Goal: Information Seeking & Learning: Learn about a topic

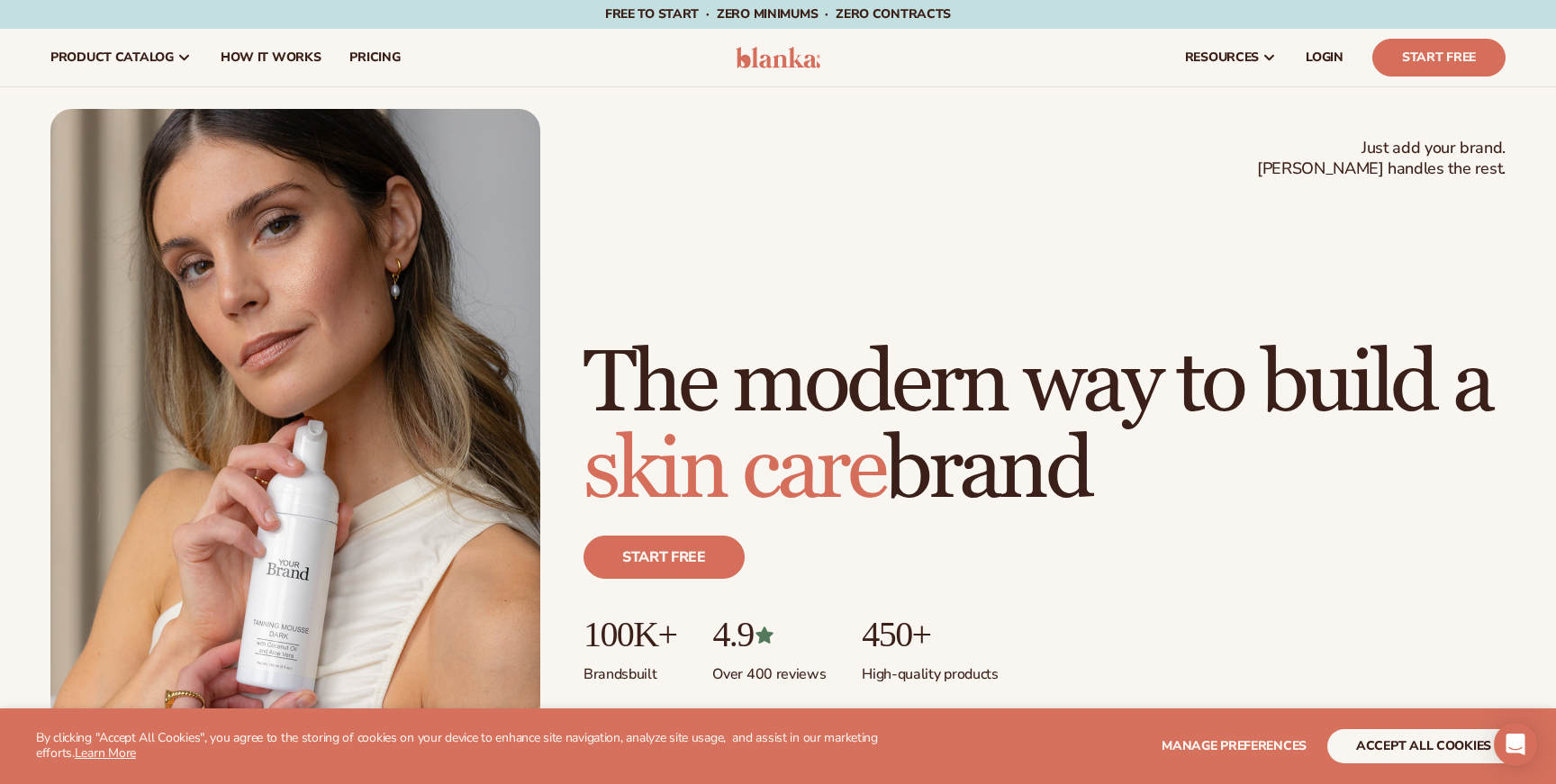
scroll to position [67, 0]
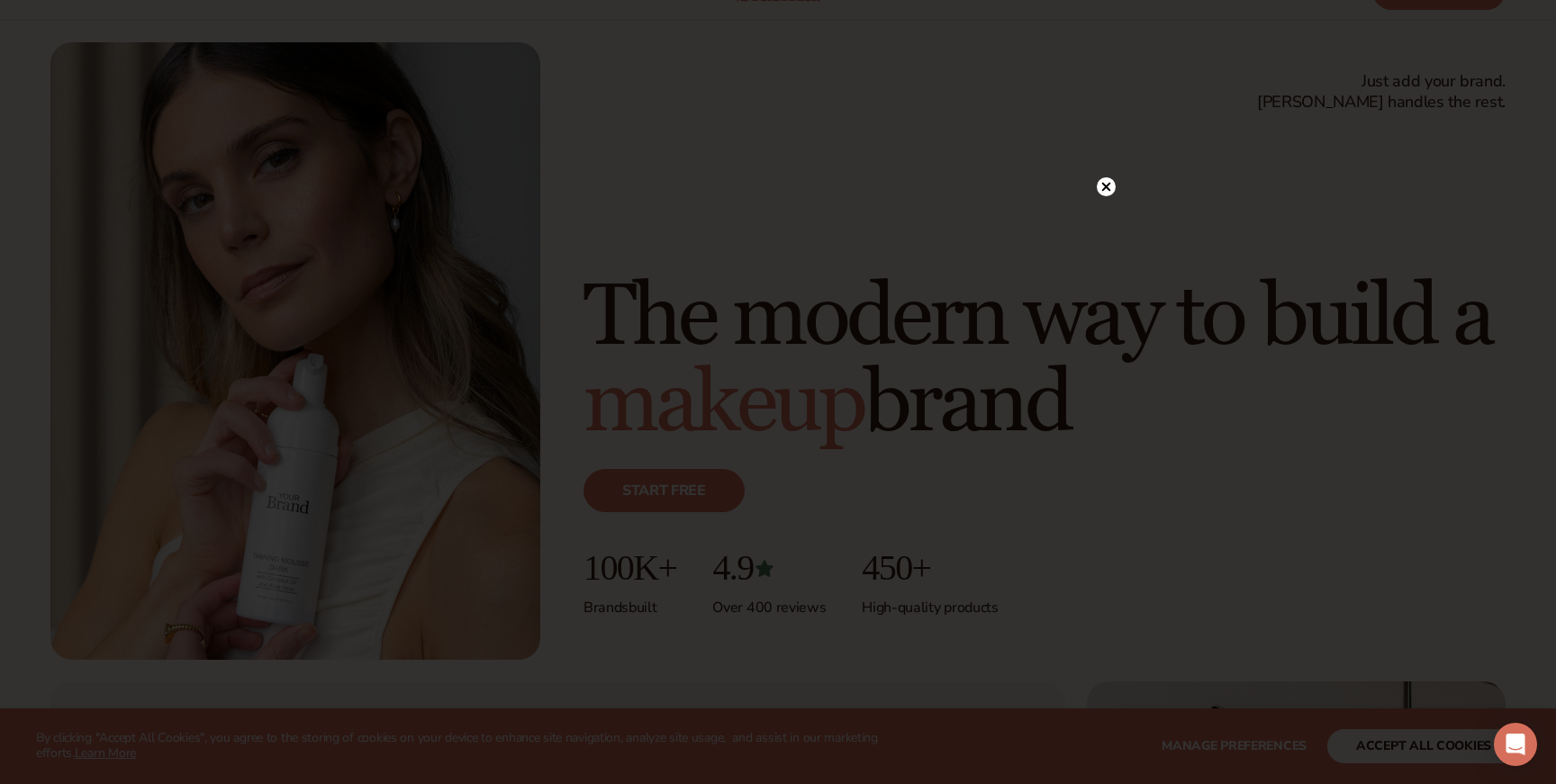
click at [1104, 188] on icon at bounding box center [1105, 187] width 19 height 19
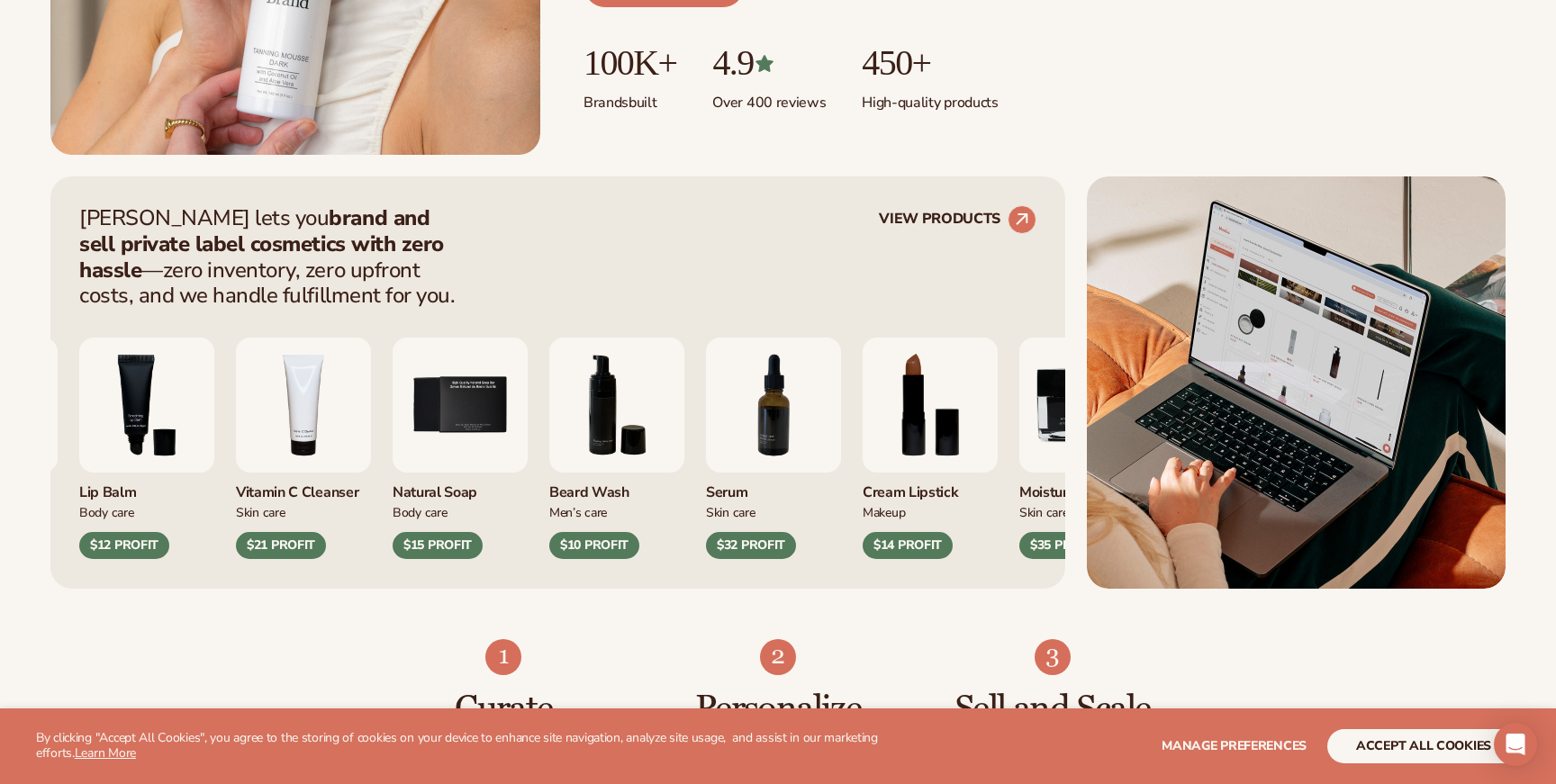
scroll to position [597, 0]
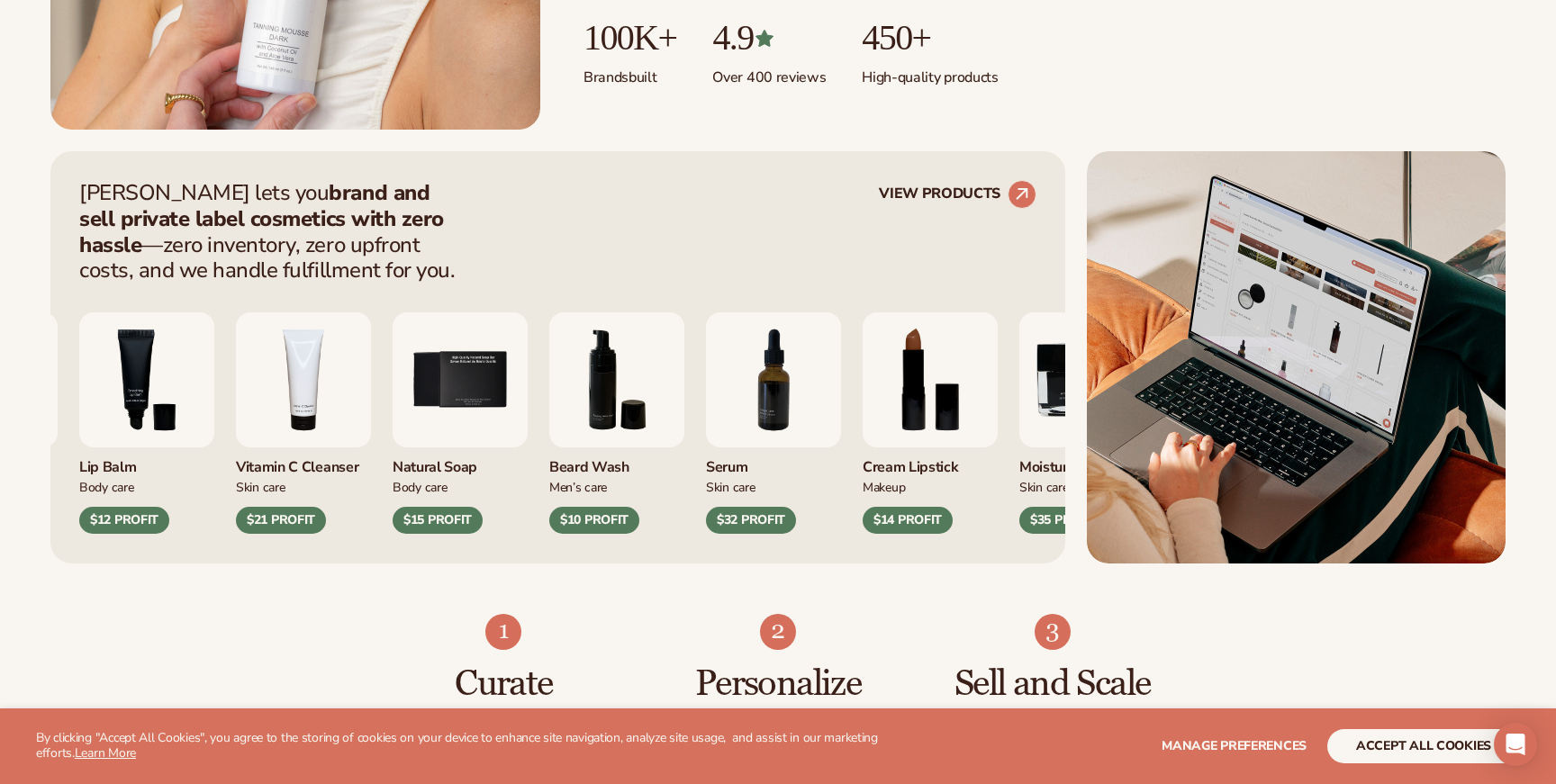
click at [524, 440] on img "5 / 9" at bounding box center [460, 379] width 135 height 135
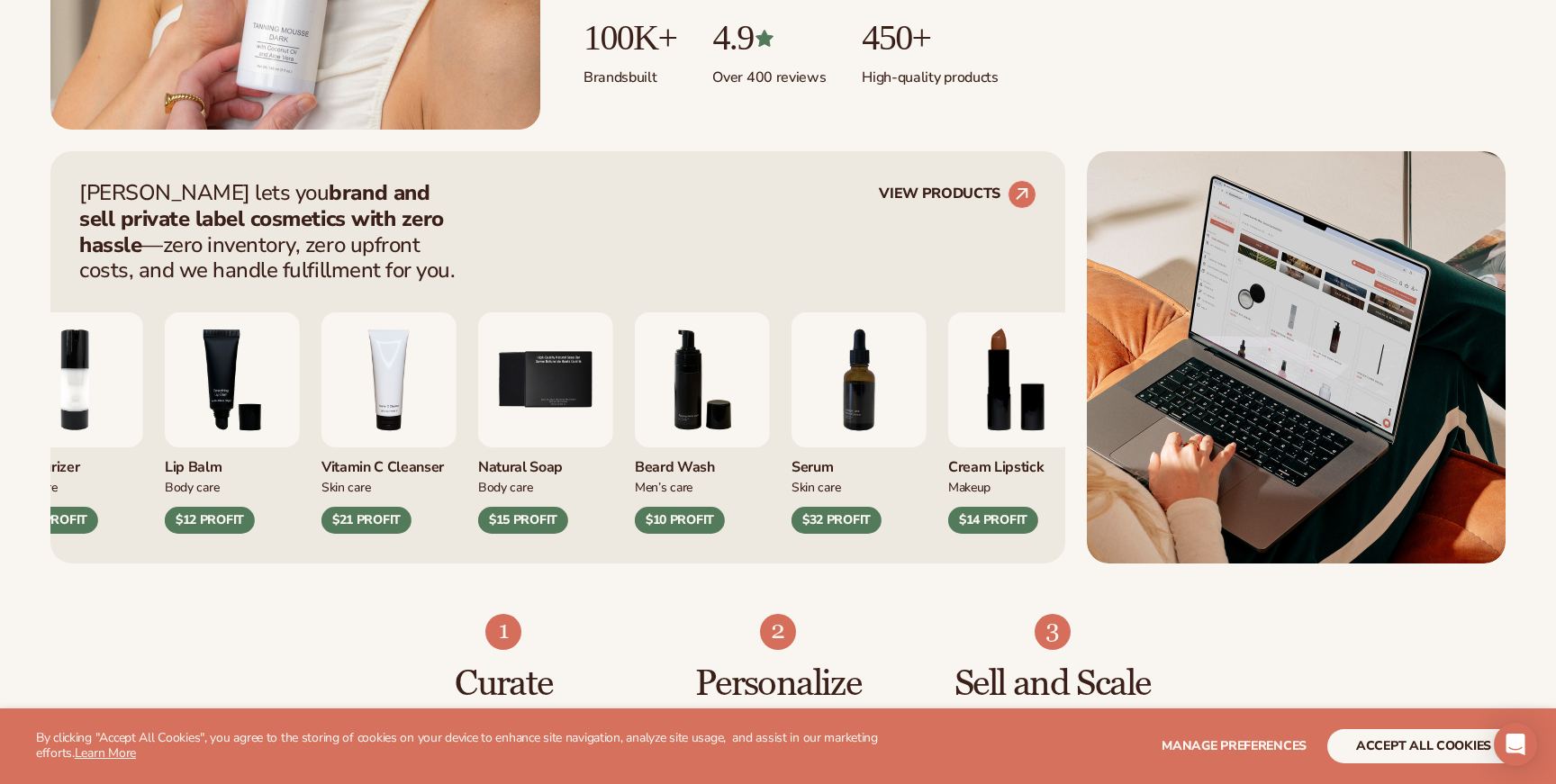
click at [721, 518] on div "$10 PROFIT" at bounding box center [679, 520] width 90 height 27
click at [838, 406] on img "7 / 9" at bounding box center [858, 379] width 135 height 135
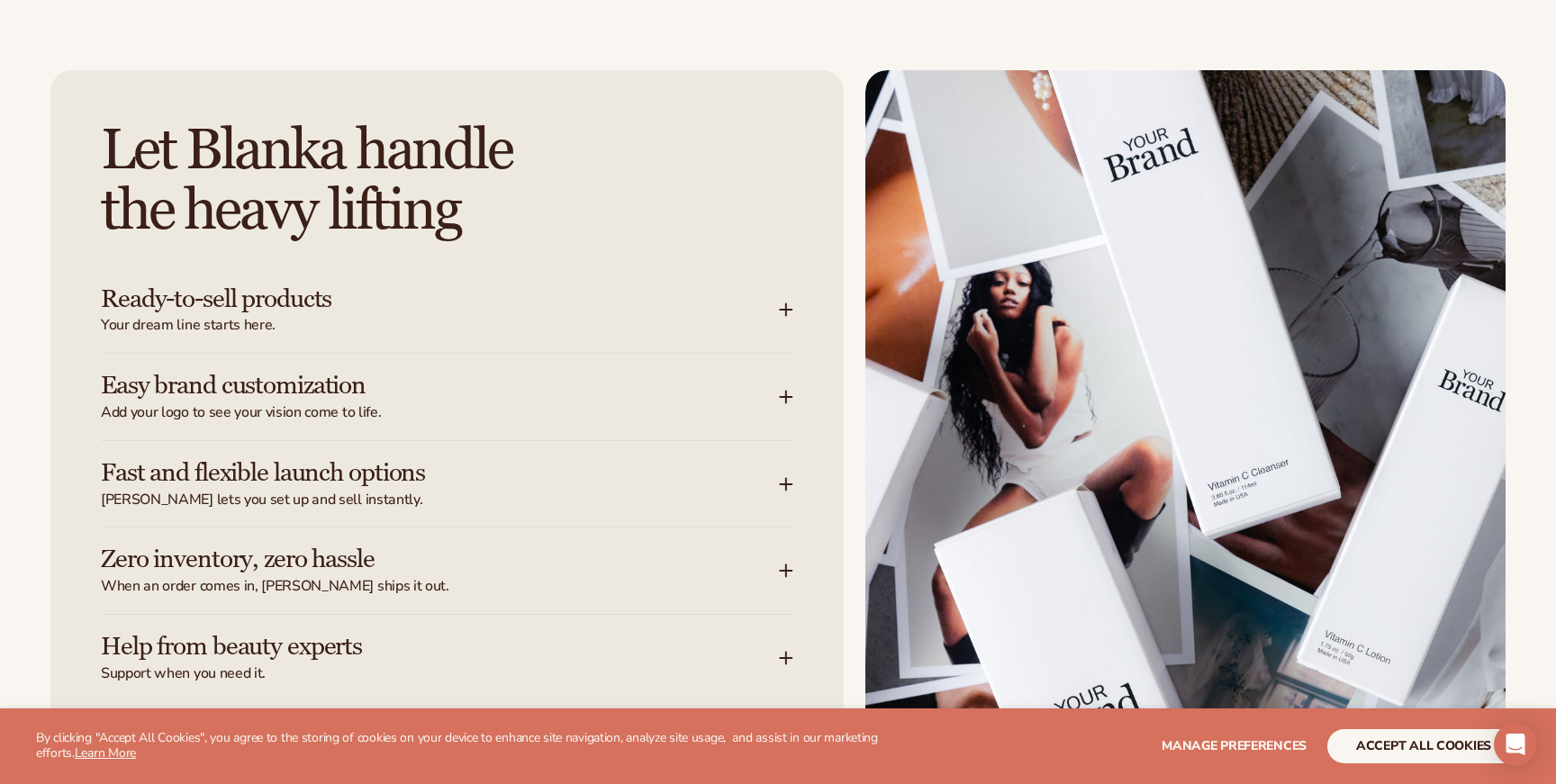
scroll to position [2259, 0]
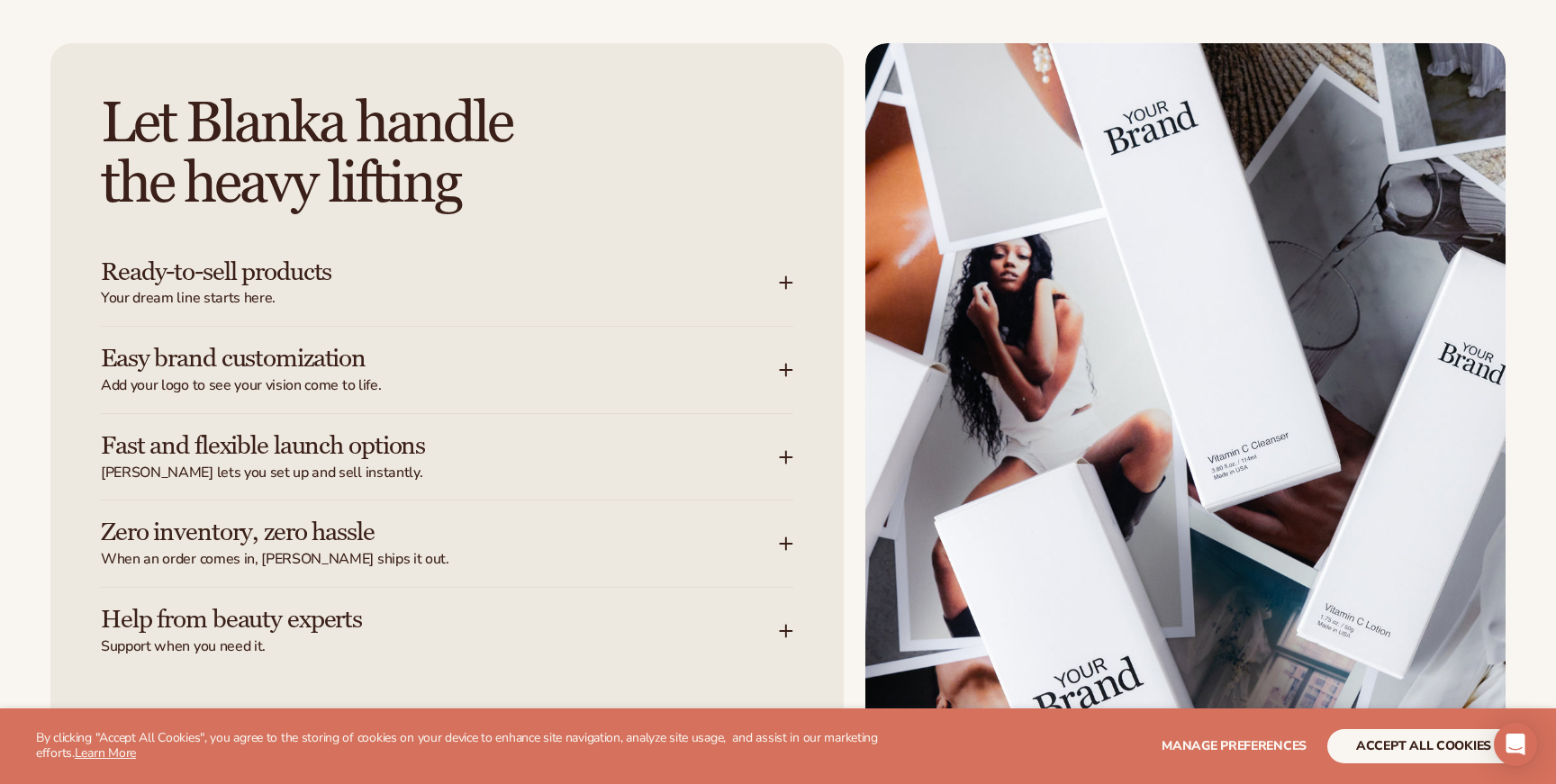
click at [783, 277] on icon at bounding box center [786, 283] width 15 height 15
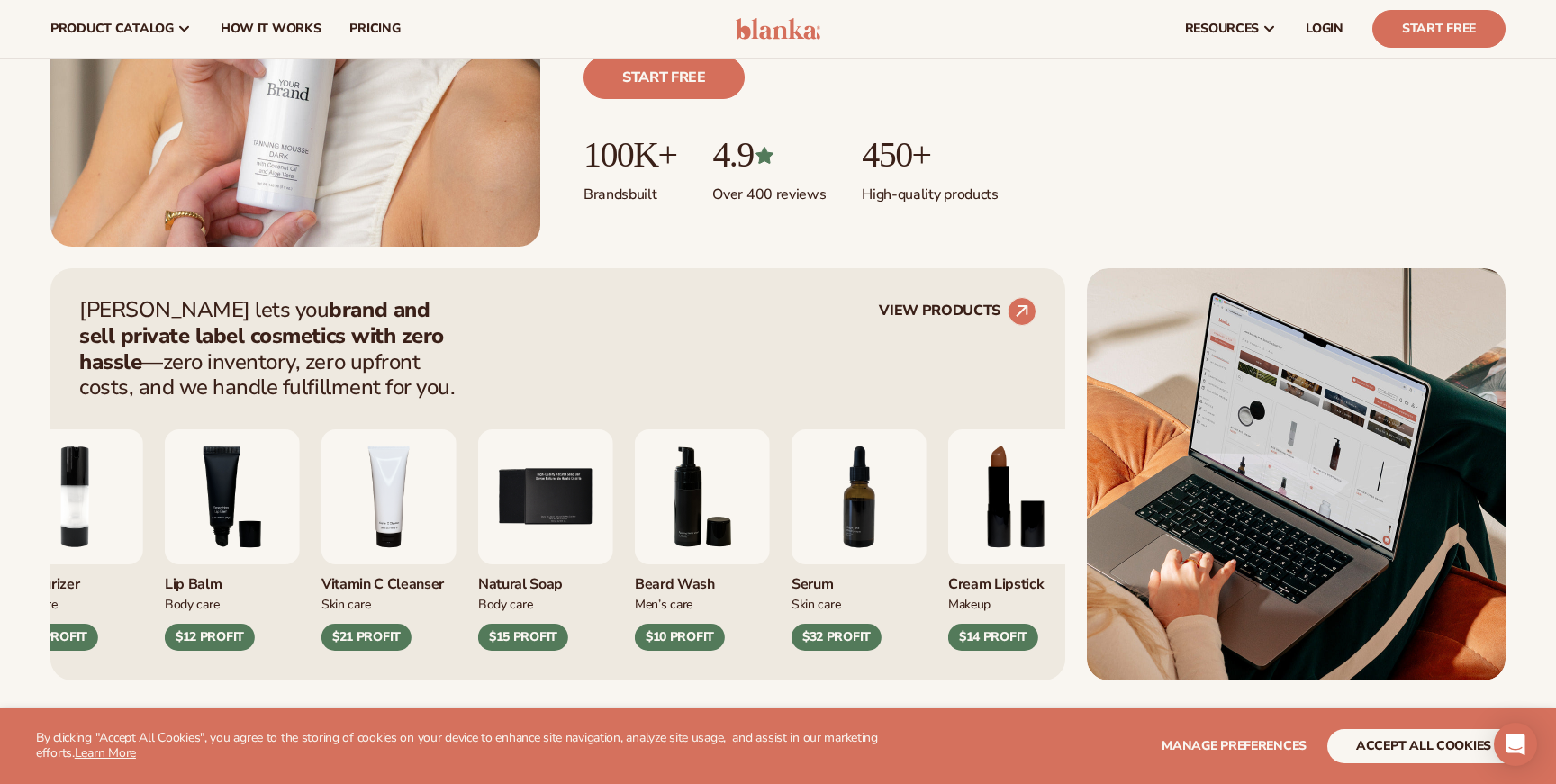
scroll to position [481, 0]
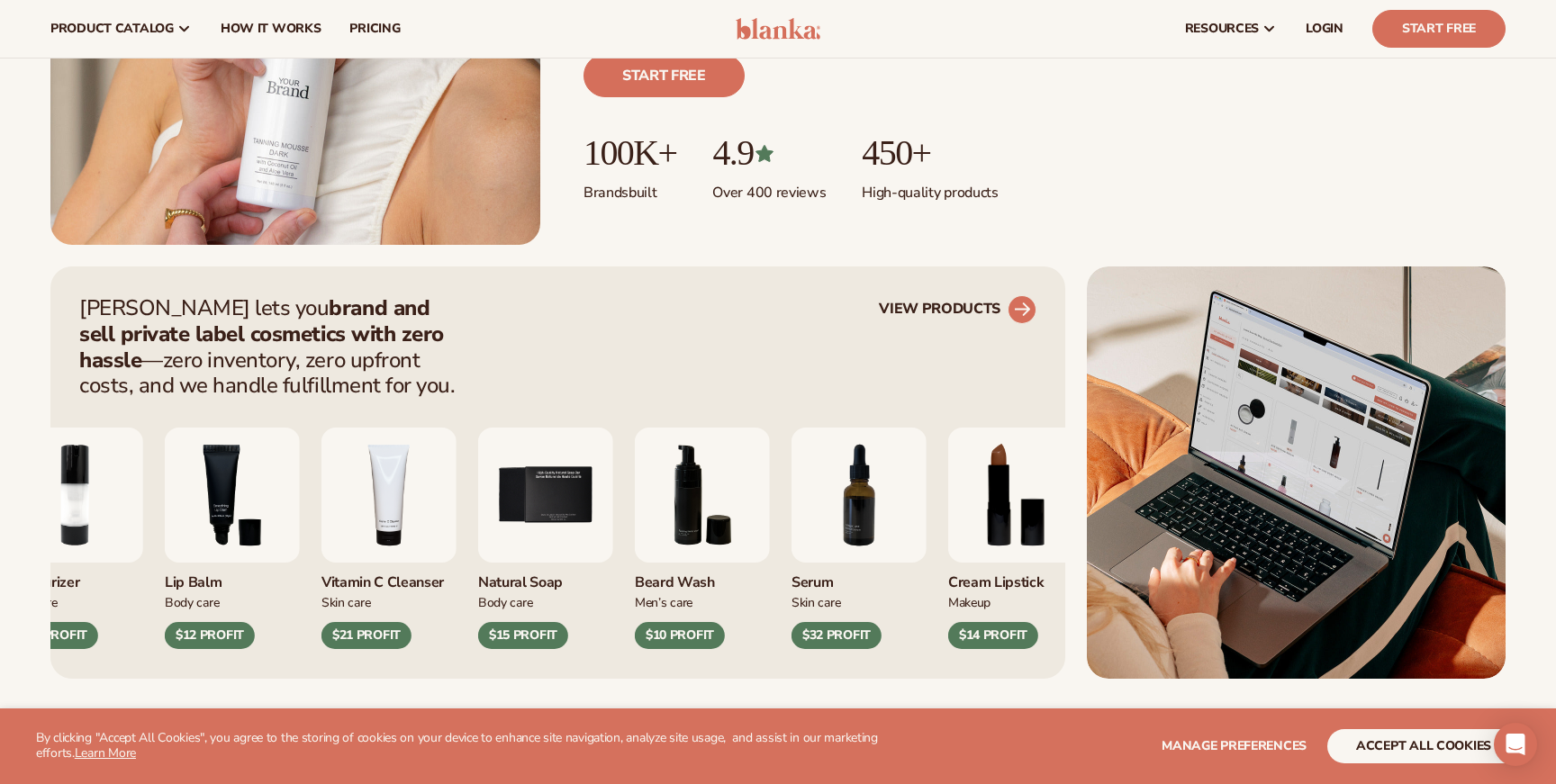
click at [1007, 307] on circle at bounding box center [1022, 309] width 40 height 40
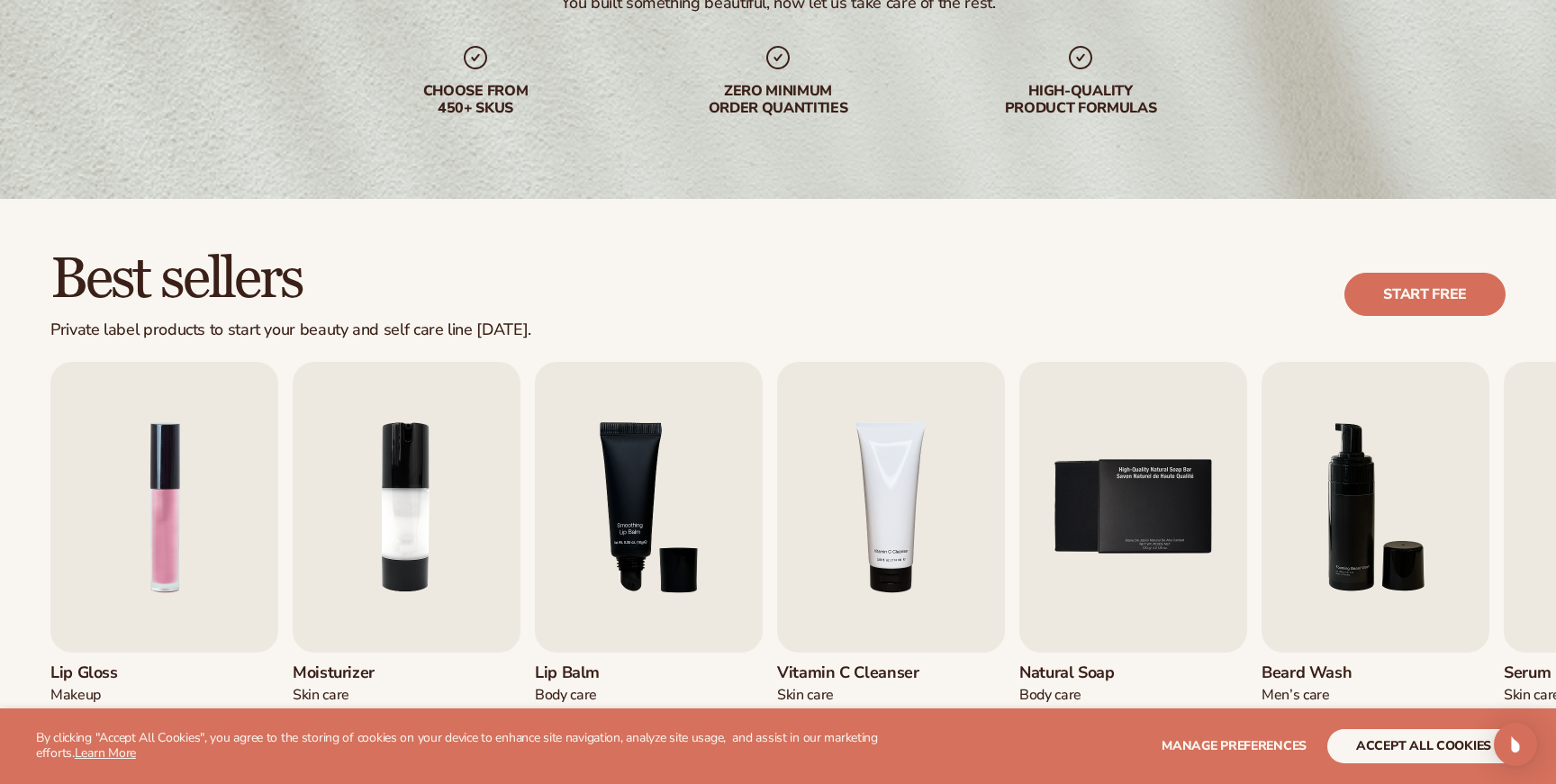
scroll to position [301, 0]
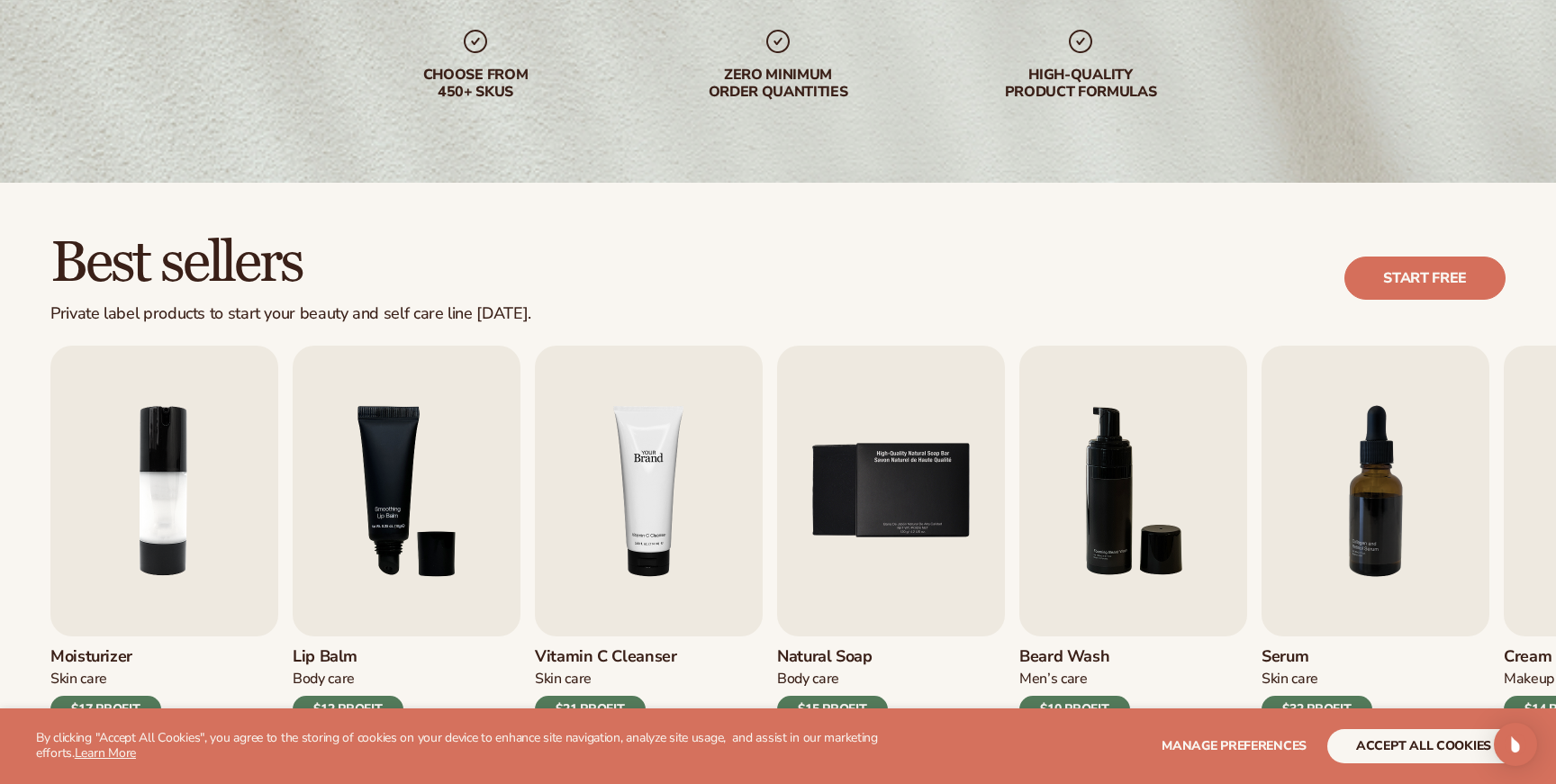
click at [693, 545] on img "4 / 9" at bounding box center [648, 490] width 228 height 291
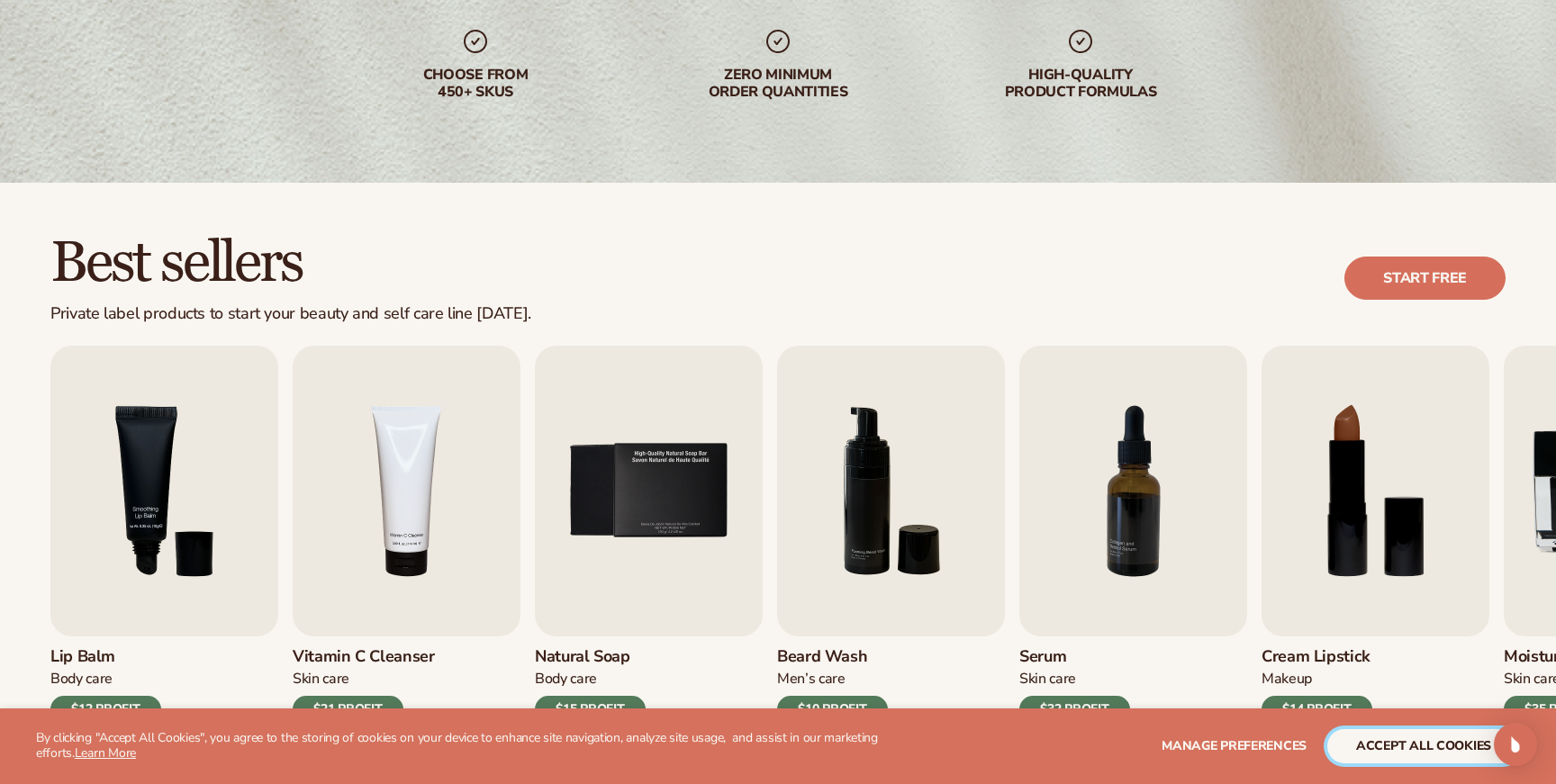
click at [1397, 749] on button "accept all cookies" at bounding box center [1422, 746] width 192 height 34
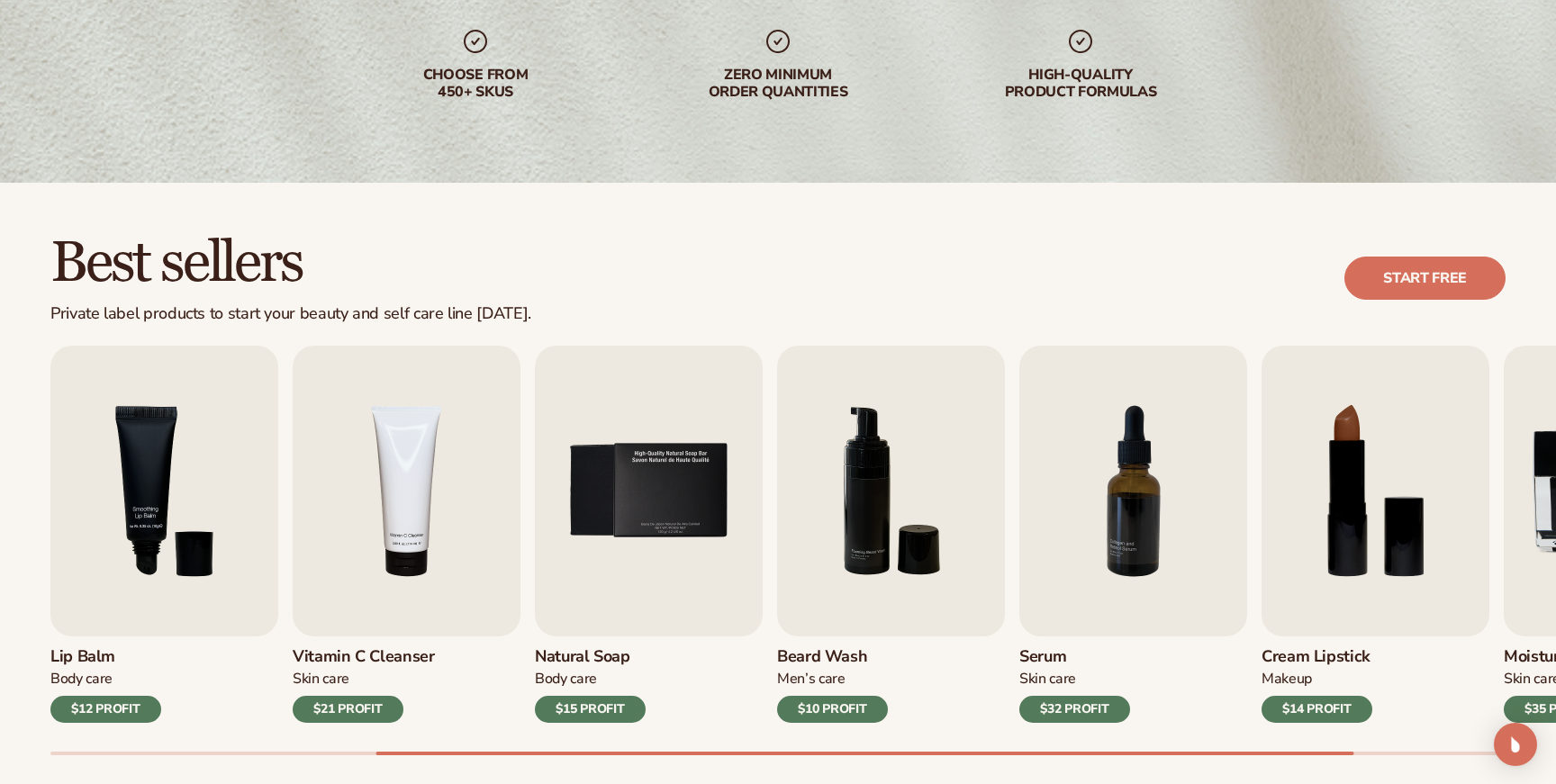
click at [380, 701] on div "$21 PROFIT" at bounding box center [347, 709] width 111 height 27
click at [389, 516] on img "4 / 9" at bounding box center [406, 490] width 228 height 291
click at [428, 516] on img "4 / 9" at bounding box center [406, 490] width 228 height 291
click at [386, 631] on img "4 / 9" at bounding box center [406, 490] width 228 height 291
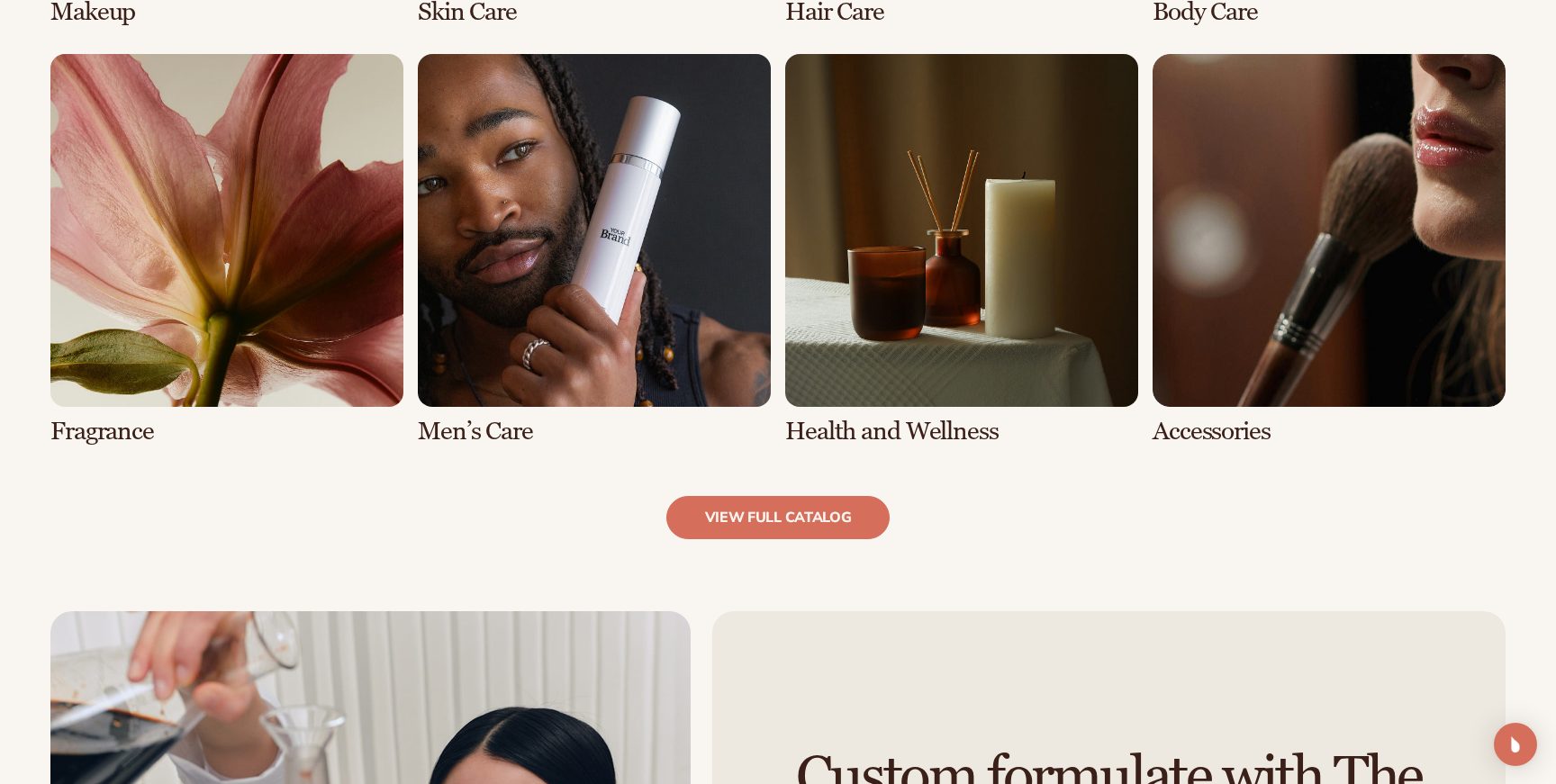
scroll to position [1723, 0]
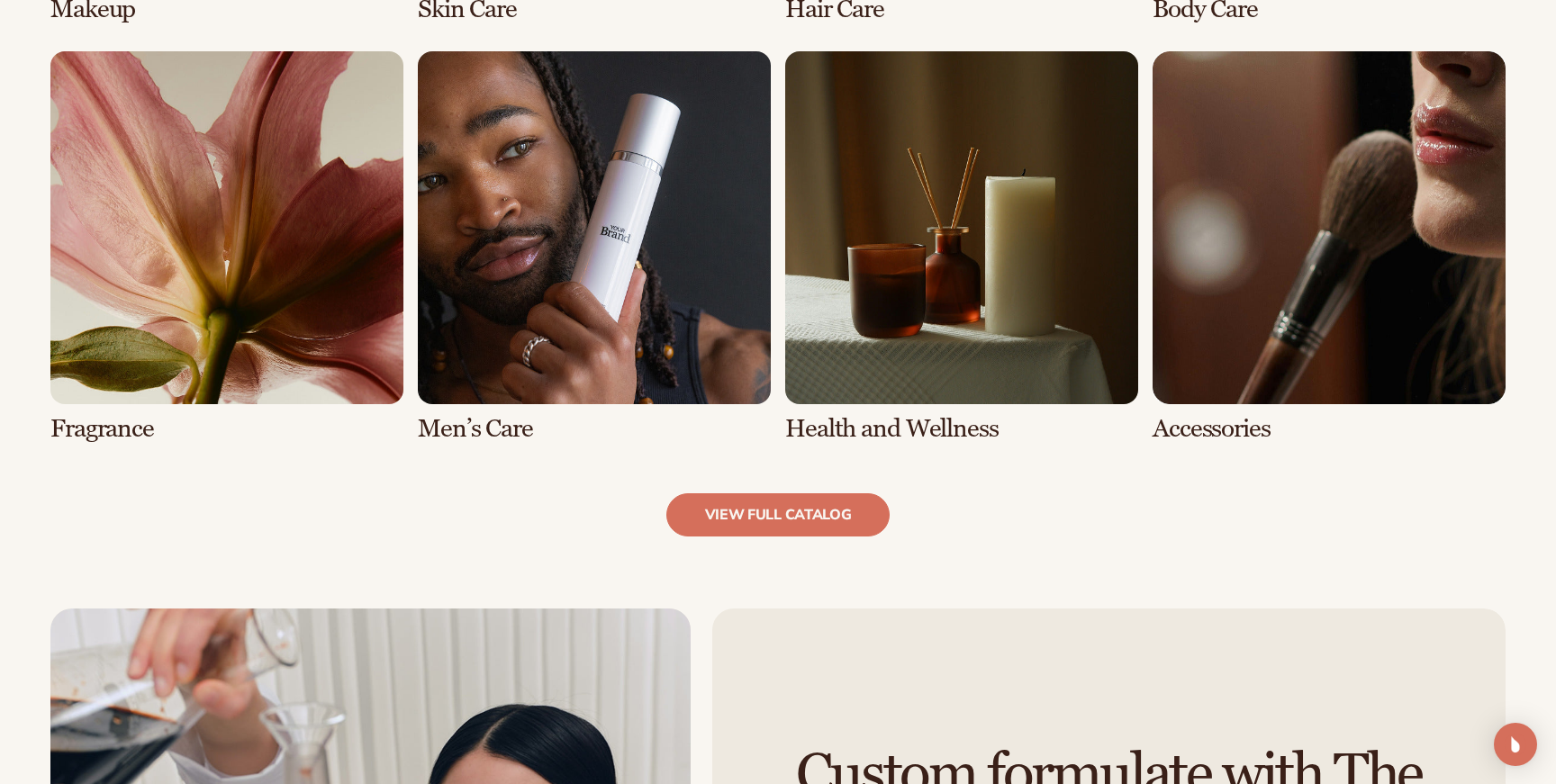
click at [925, 370] on link "7 / 8" at bounding box center [961, 247] width 353 height 392
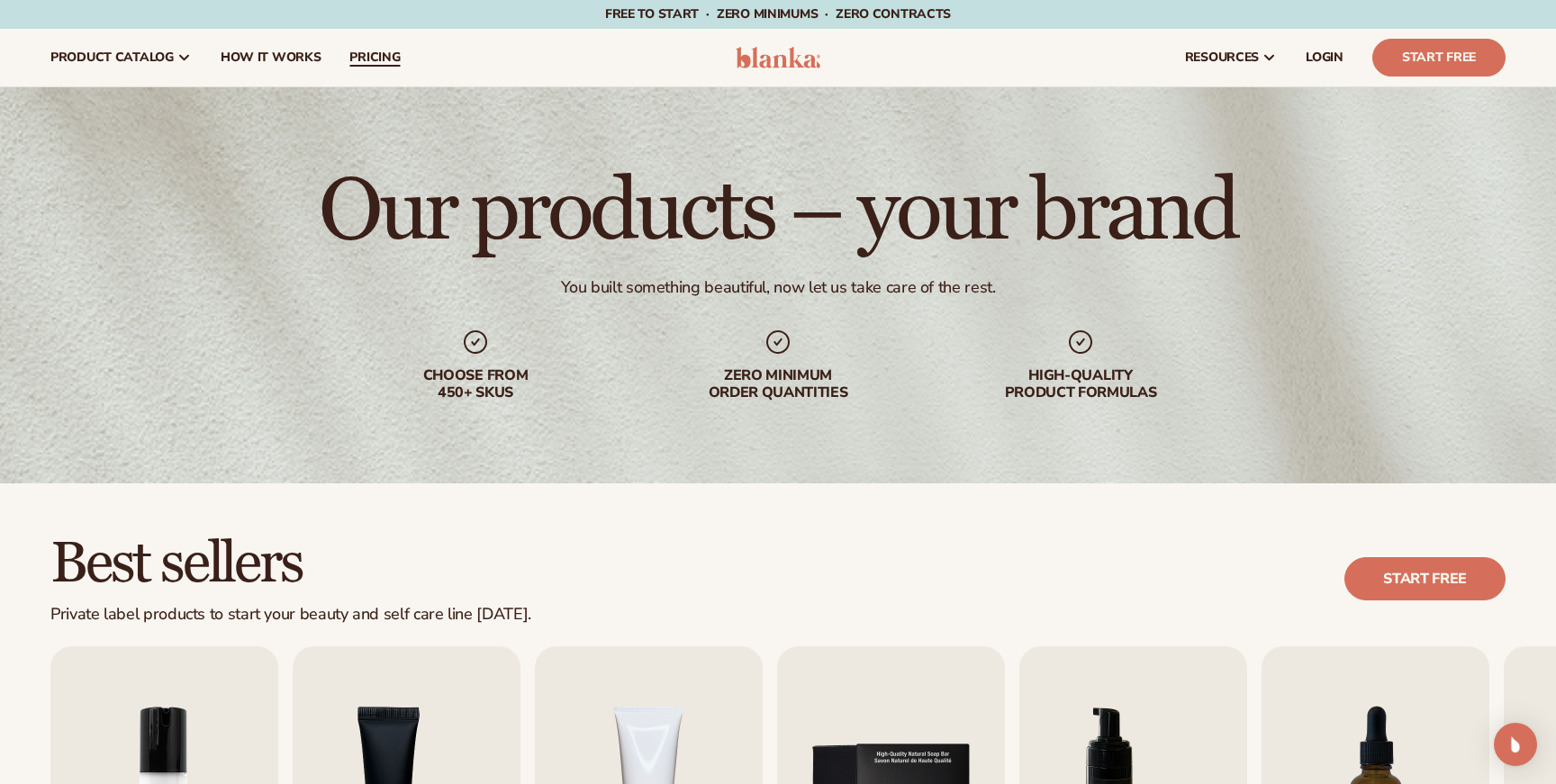
click at [375, 66] on link "pricing" at bounding box center [374, 58] width 79 height 58
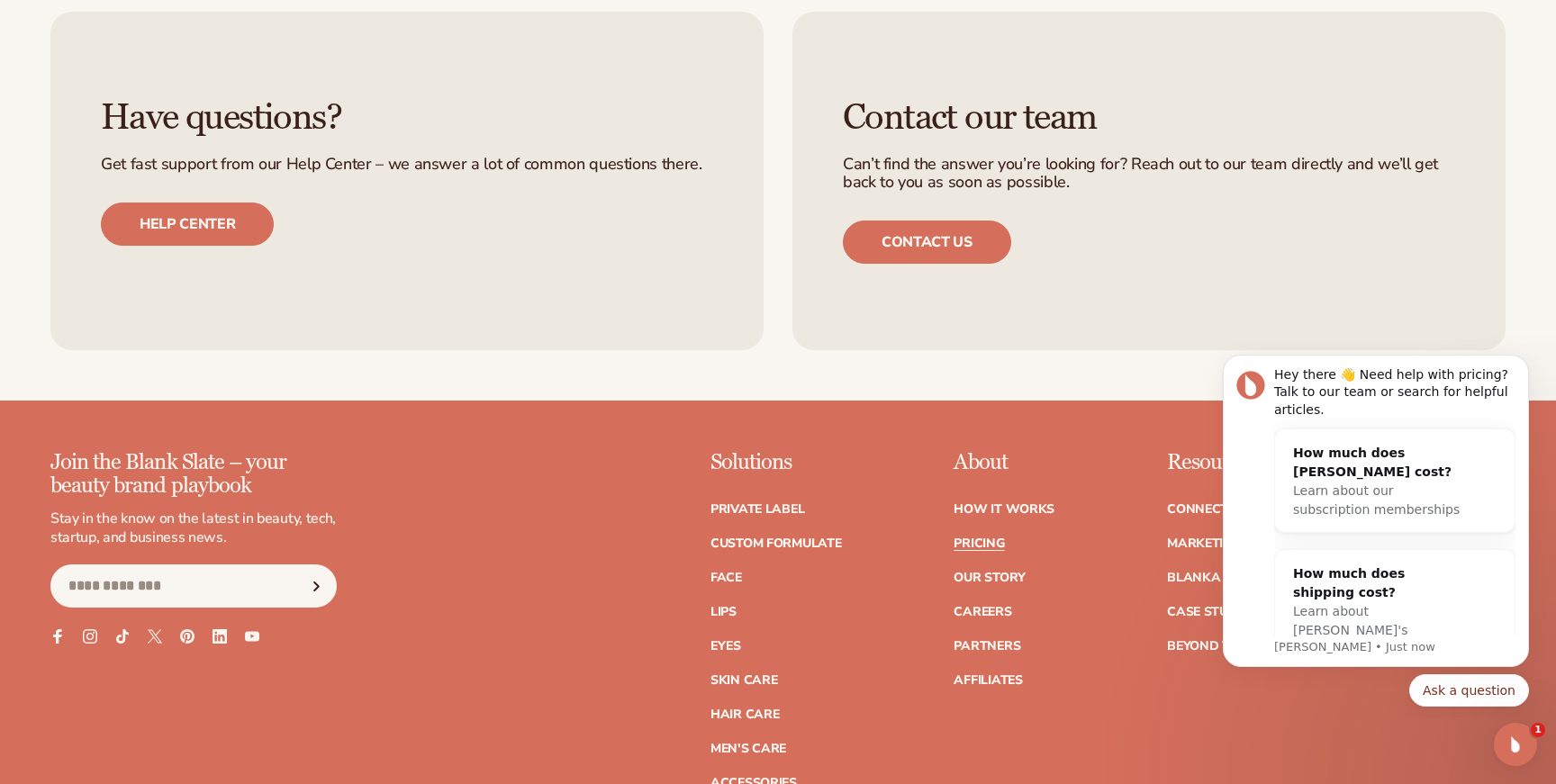
scroll to position [3595, 0]
